Goal: Information Seeking & Learning: Check status

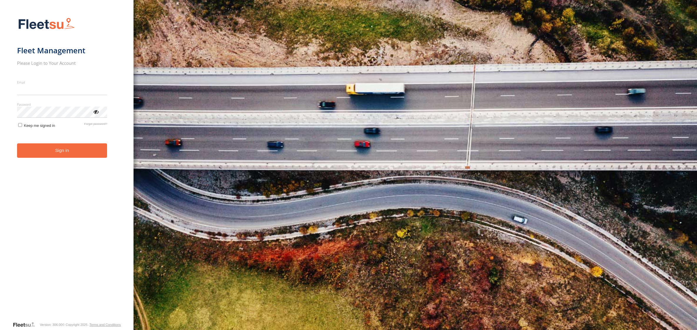
type input "**********"
click at [72, 156] on button "Sign in" at bounding box center [62, 150] width 91 height 14
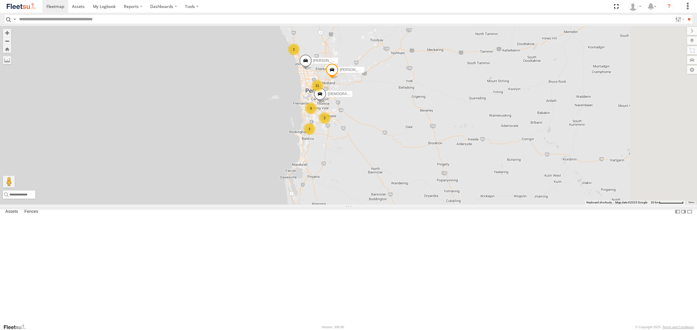
drag, startPoint x: 375, startPoint y: 111, endPoint x: 337, endPoint y: 159, distance: 60.9
click at [337, 159] on div "21 2 3 3 Matthew Robinson - 1HVJ177 Zac Hollyoak -1HSK204 2 2 Christian Davies …" at bounding box center [348, 115] width 697 height 178
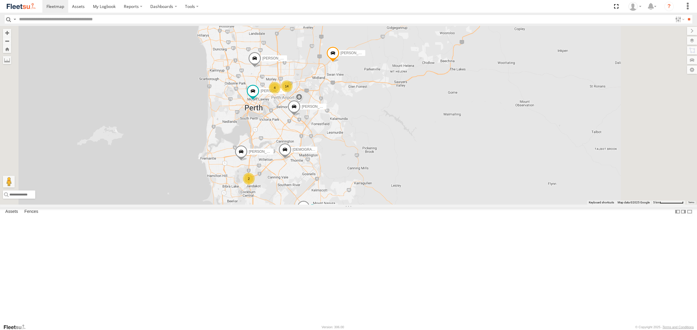
drag, startPoint x: 302, startPoint y: 123, endPoint x: 299, endPoint y: 186, distance: 62.7
click at [299, 186] on div "Matthew Robinson - 1HVJ177 Zac Hollyoak -1HSK204 Christian Davies - 1IFQ593 Ben…" at bounding box center [348, 115] width 697 height 178
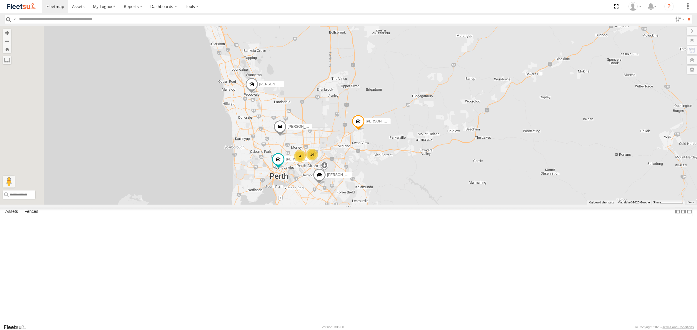
drag, startPoint x: 262, startPoint y: 138, endPoint x: 287, endPoint y: 207, distance: 73.6
click at [287, 204] on div "Matthew Robinson - 1HVJ177 Zac Hollyoak -1HSK204 Christian Davies - 1IFQ593 Ben…" at bounding box center [348, 115] width 697 height 178
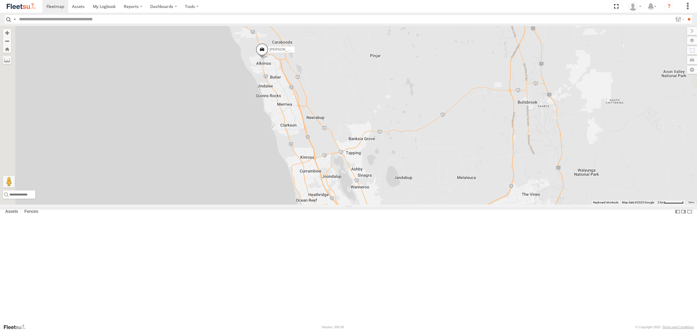
drag, startPoint x: 170, startPoint y: 160, endPoint x: 322, endPoint y: 340, distance: 235.3
click at [322, 329] on html at bounding box center [348, 165] width 697 height 330
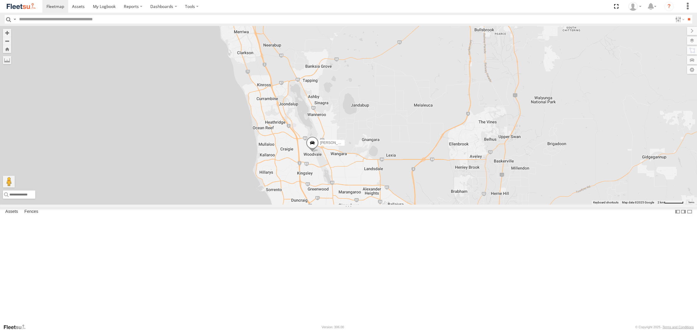
drag, startPoint x: 308, startPoint y: 211, endPoint x: 256, endPoint y: 137, distance: 90.6
click at [258, 137] on div "Matthew Robinson - 1HVJ177 Zac Hollyoak -1HSK204 Christian Davies - 1IFQ593 Ben…" at bounding box center [348, 115] width 697 height 178
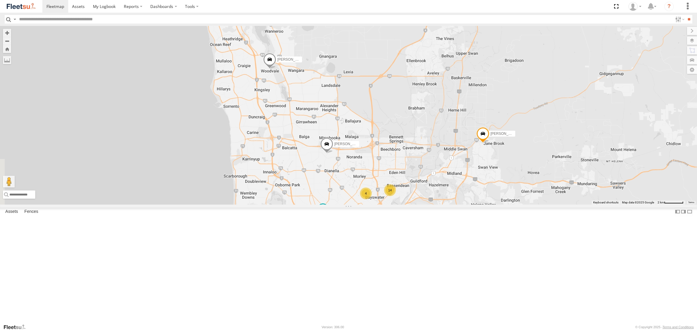
drag, startPoint x: 267, startPoint y: 253, endPoint x: 234, endPoint y: 176, distance: 84.2
click at [234, 176] on div "Matthew Robinson - 1HVJ177 Zac Hollyoak -1HSK204 Christian Davies - 1IFQ593 Ben…" at bounding box center [348, 115] width 697 height 178
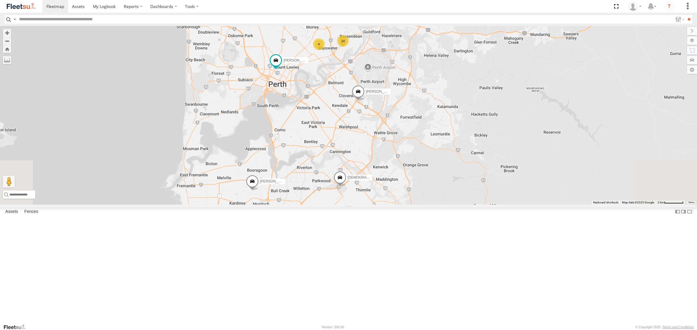
drag, startPoint x: 263, startPoint y: 246, endPoint x: 216, endPoint y: 97, distance: 156.2
click at [216, 97] on div "Matthew Robinson - 1HVJ177 Zac Hollyoak -1HSK204 Christian Davies - 1IFQ593 Ben…" at bounding box center [348, 115] width 697 height 178
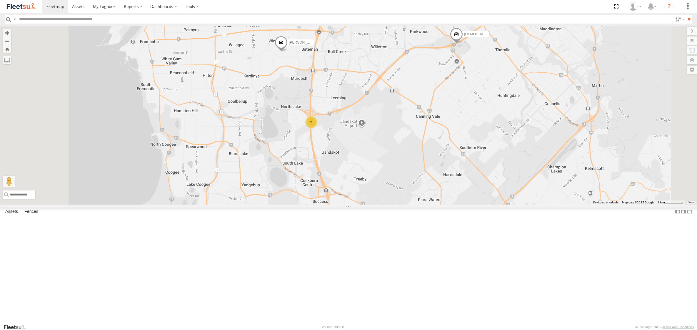
drag, startPoint x: 327, startPoint y: 261, endPoint x: 339, endPoint y: 166, distance: 95.1
click at [339, 166] on div "Matthew Robinson - 1HVJ177 Zac Hollyoak -1HSK204 Christian Davies - 1IFQ593 Ben…" at bounding box center [348, 115] width 697 height 178
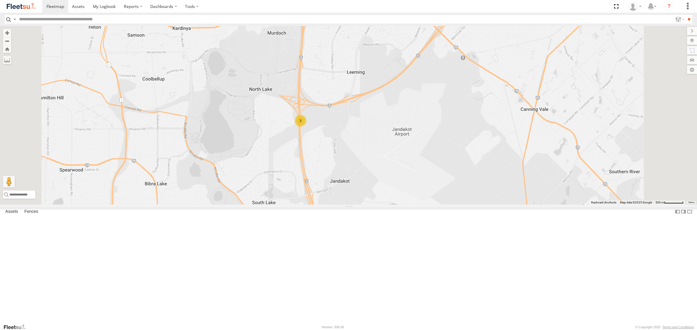
drag, startPoint x: 391, startPoint y: 193, endPoint x: 393, endPoint y: 179, distance: 14.0
click at [393, 179] on div "Matthew Robinson - 1HVJ177 Zac Hollyoak -1HSK204 Christian Davies - 1IFQ593 Ben…" at bounding box center [348, 115] width 697 height 178
click at [307, 124] on div "2" at bounding box center [301, 118] width 12 height 12
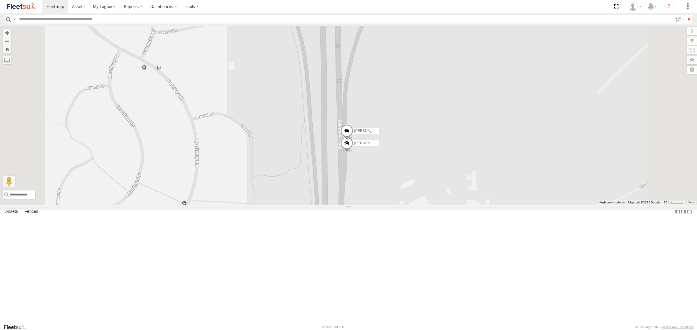
scroll to position [326, 0]
click at [0, 0] on div "Tyson Turner - 1IAM429 - 0456 928 992" at bounding box center [0, 0] width 0 height 0
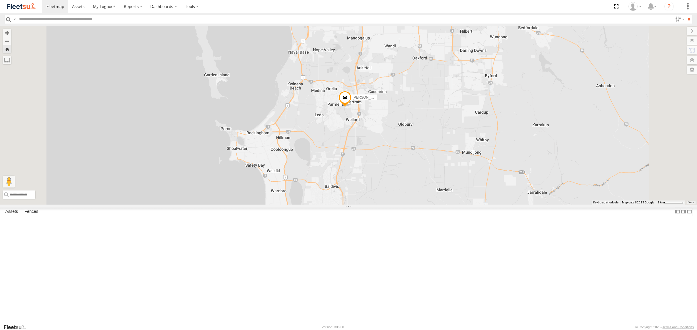
click at [351, 107] on span at bounding box center [344, 99] width 13 height 16
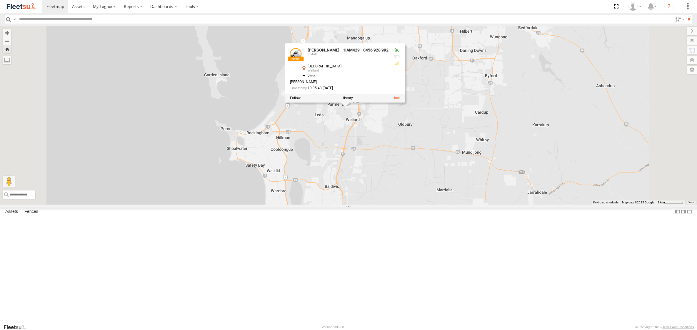
click at [381, 204] on div "Tyson Turner - 1IAM429 - 0456 928 992 Tyson Turner - 1IAM429 - 0456 928 992 Ins…" at bounding box center [348, 115] width 697 height 178
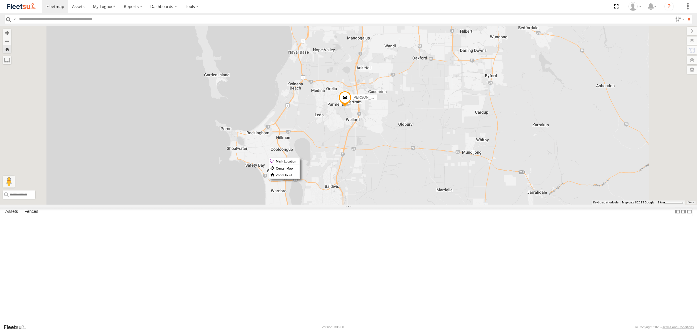
drag, startPoint x: 416, startPoint y: 157, endPoint x: 383, endPoint y: 151, distance: 34.2
click at [383, 151] on div "Tyson Turner - 1IAM429 - 0456 928 992" at bounding box center [348, 115] width 697 height 178
click at [351, 107] on span at bounding box center [344, 99] width 13 height 16
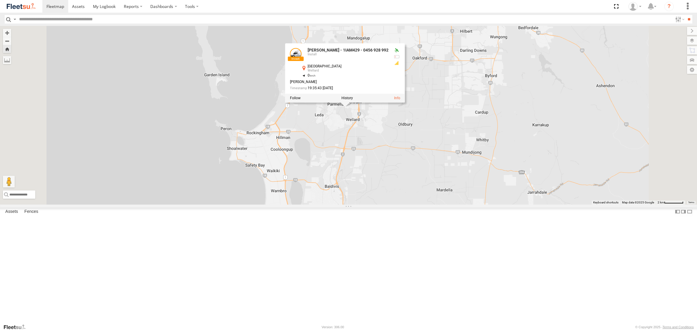
click at [405, 103] on div at bounding box center [345, 98] width 120 height 9
click at [400, 100] on link at bounding box center [397, 98] width 6 height 4
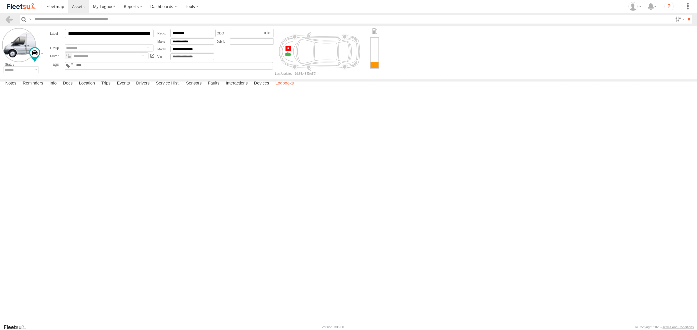
click at [288, 88] on label "Logbooks" at bounding box center [285, 83] width 24 height 8
click at [0, 0] on label "Close" at bounding box center [0, 0] width 0 height 0
click at [261, 88] on label "Devices" at bounding box center [261, 83] width 21 height 8
click at [121, 88] on label "Events" at bounding box center [123, 83] width 19 height 8
click at [102, 88] on label "Trips" at bounding box center [105, 83] width 15 height 8
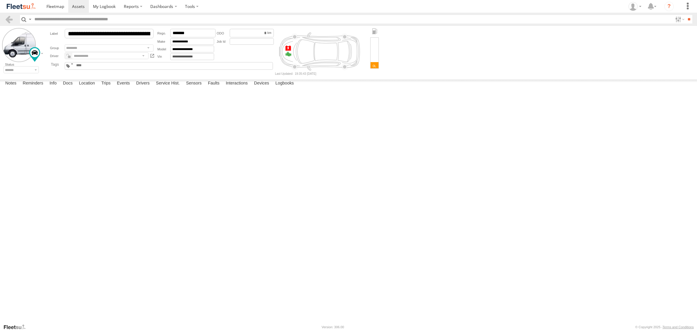
click at [0, 0] on link at bounding box center [0, 0] width 0 height 0
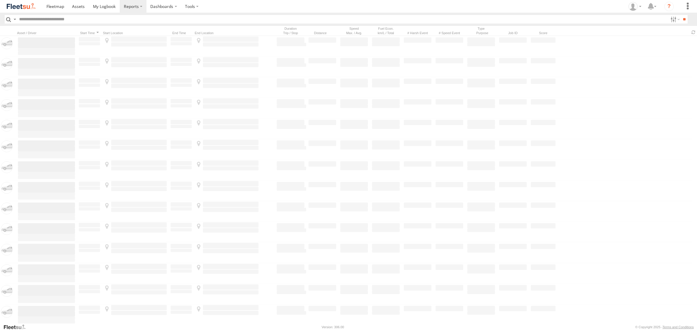
type input "**********"
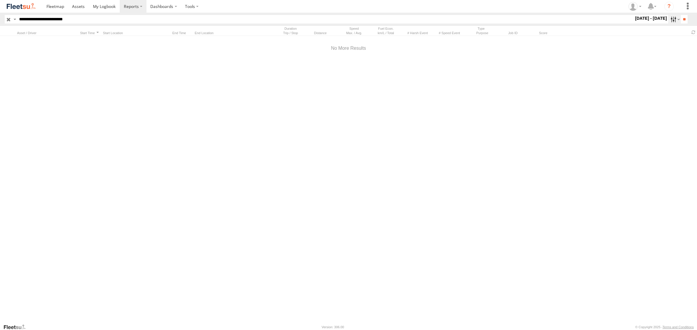
click at [675, 17] on label at bounding box center [674, 19] width 13 height 9
click at [0, 0] on label at bounding box center [0, 0] width 0 height 0
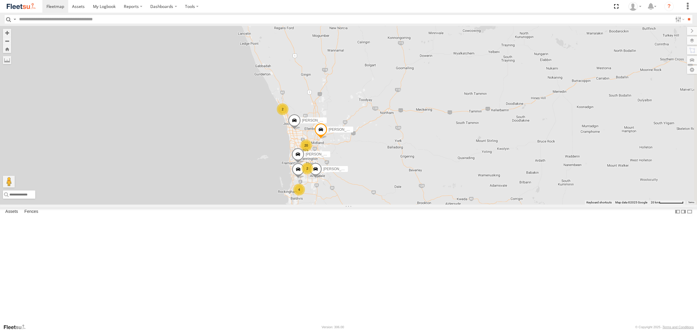
drag, startPoint x: 395, startPoint y: 143, endPoint x: 356, endPoint y: 243, distance: 107.5
click at [324, 204] on div "20 2 4 3 [PERSON_NAME] - 1HVJ177 [PERSON_NAME] -1HSK204 [PERSON_NAME] - 1IAU453…" at bounding box center [348, 115] width 697 height 178
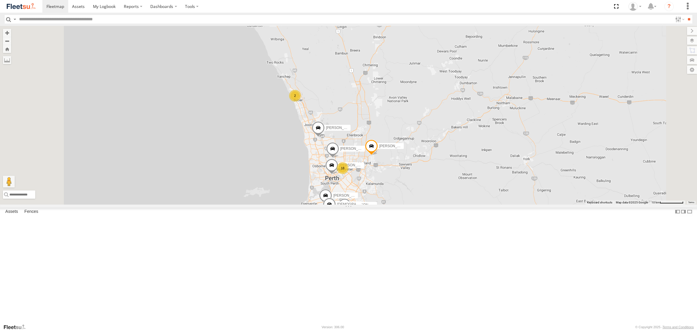
drag, startPoint x: 319, startPoint y: 173, endPoint x: 346, endPoint y: 221, distance: 55.3
click at [346, 204] on div "Matthew Robinson - 1HVJ177 Zac Hollyoak -1HSK204 Chris Evangelellis - 1IAU453 -…" at bounding box center [348, 115] width 697 height 178
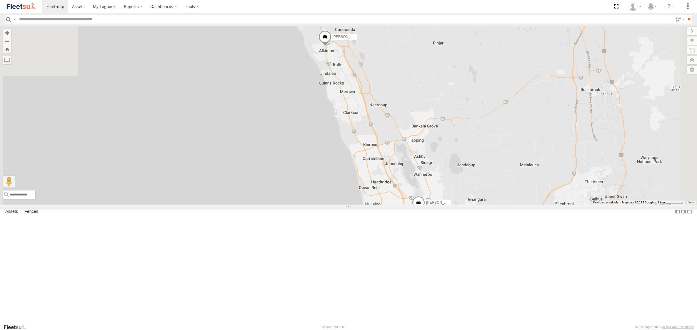
drag, startPoint x: 377, startPoint y: 169, endPoint x: 368, endPoint y: 342, distance: 172.8
click at [368, 329] on html at bounding box center [348, 165] width 697 height 330
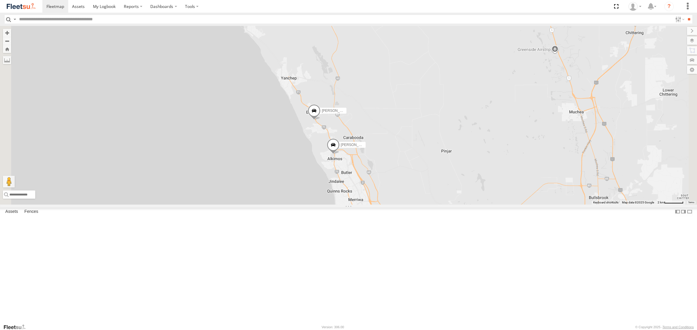
drag, startPoint x: 322, startPoint y: 219, endPoint x: 331, endPoint y: 227, distance: 12.5
click at [331, 204] on div "Matthew Robinson - 1HVJ177 Zac Hollyoak -1HSK204 Chris Evangelellis - 1IAU453 -…" at bounding box center [348, 115] width 697 height 178
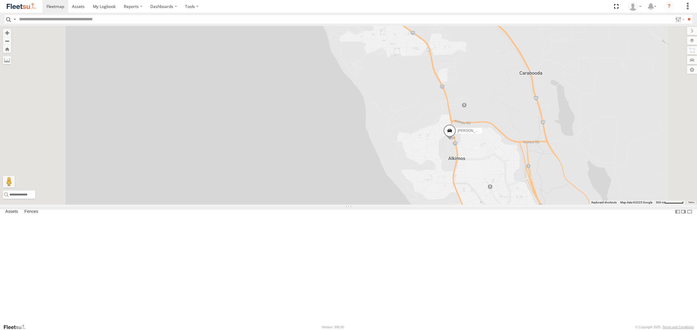
click at [456, 140] on span at bounding box center [449, 132] width 13 height 16
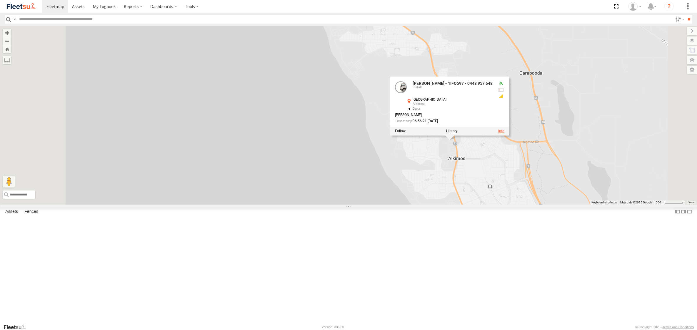
click at [504, 133] on link at bounding box center [501, 131] width 6 height 4
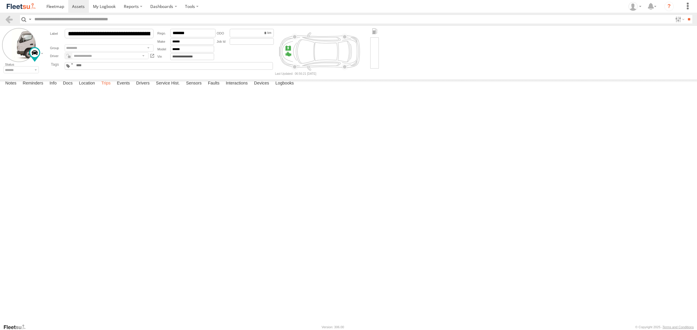
click at [105, 88] on label "Trips" at bounding box center [105, 83] width 15 height 8
